Goal: Obtain resource: Download file/media

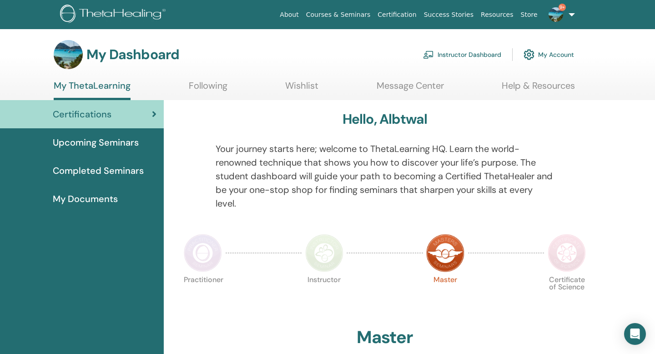
click at [100, 197] on span "My Documents" at bounding box center [85, 199] width 65 height 14
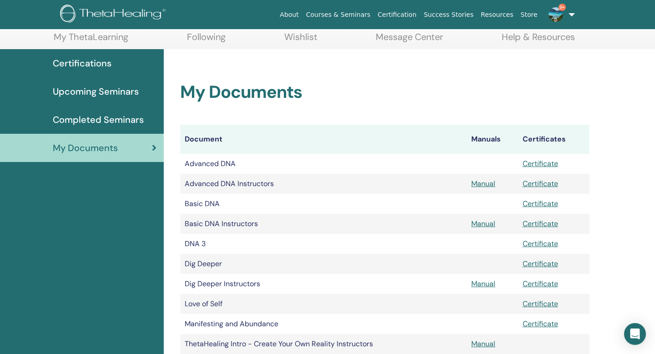
scroll to position [52, 0]
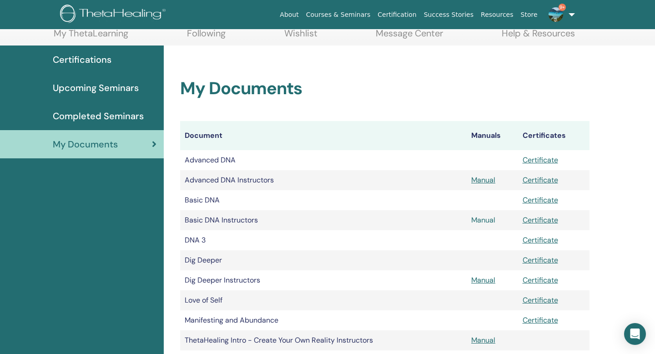
click at [480, 219] on link "Manual" at bounding box center [483, 220] width 24 height 10
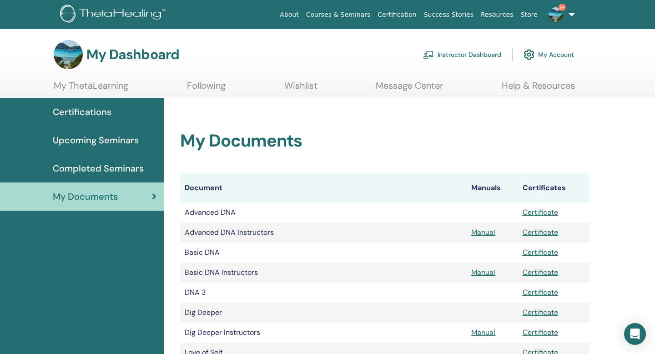
scroll to position [52, 0]
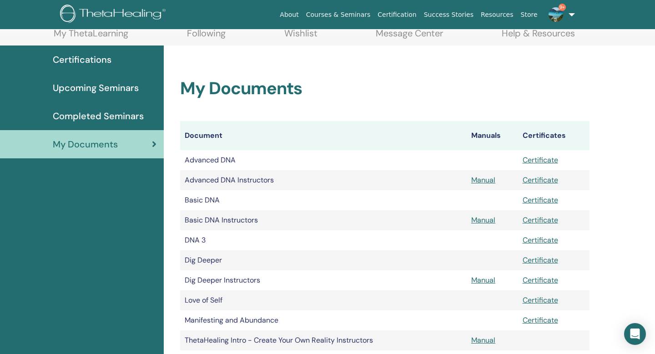
click at [122, 115] on span "Completed Seminars" at bounding box center [98, 116] width 91 height 14
